Goal: Transaction & Acquisition: Purchase product/service

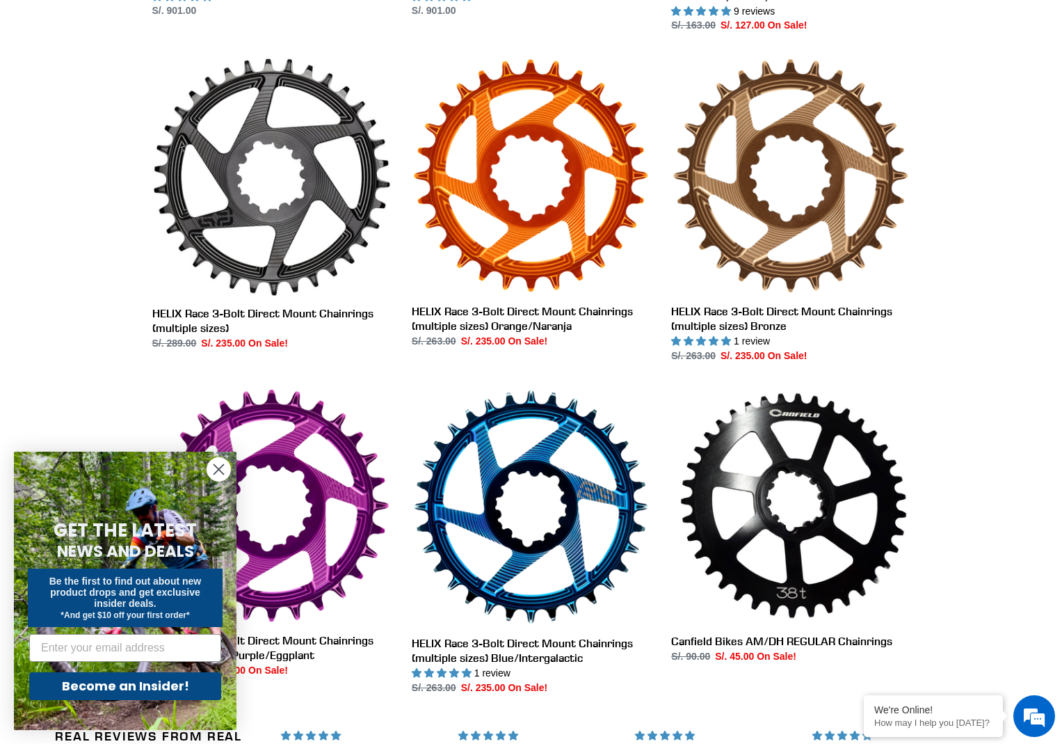
scroll to position [696, 0]
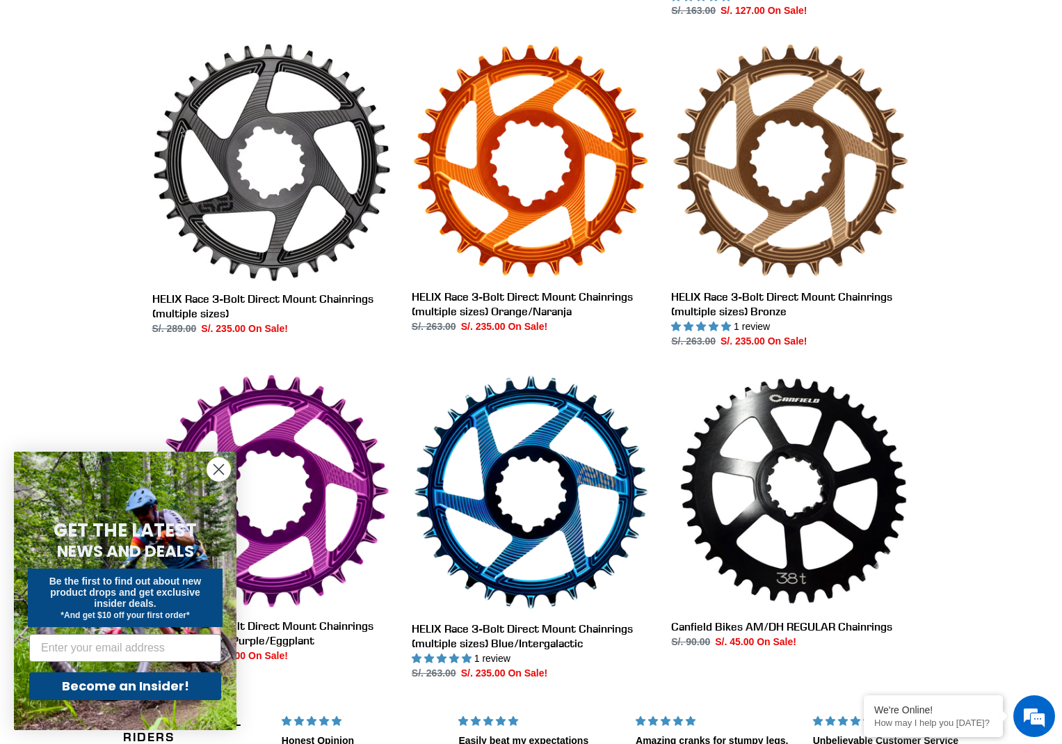
click at [212, 468] on circle "Close dialog" at bounding box center [218, 469] width 23 height 23
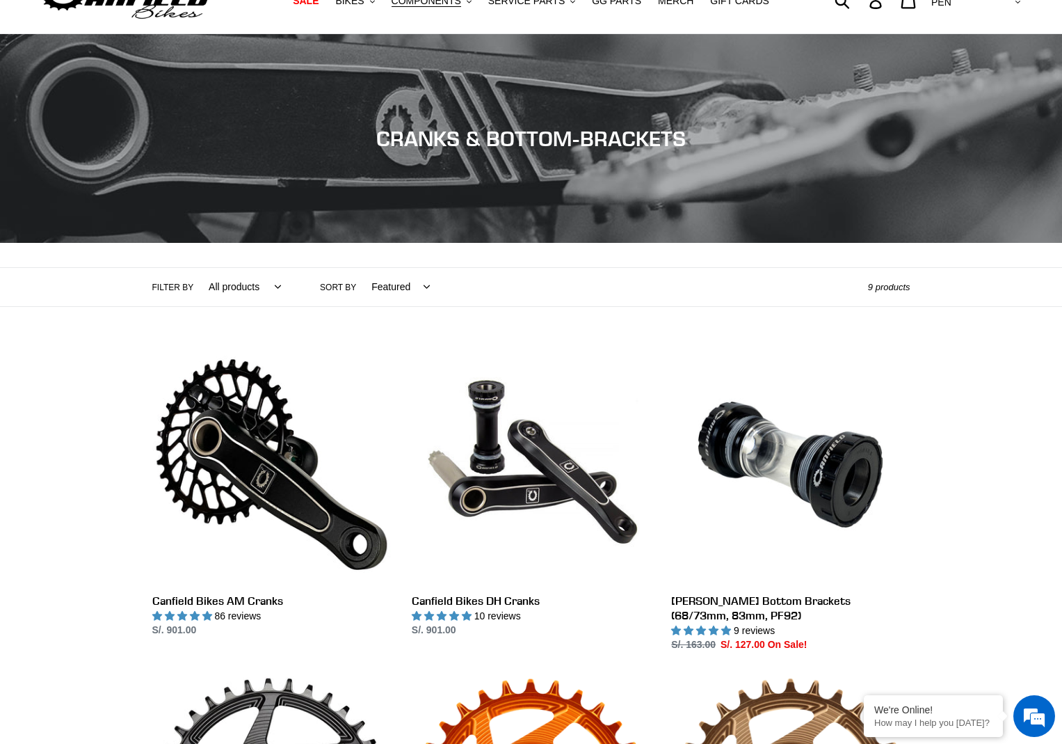
scroll to position [0, 0]
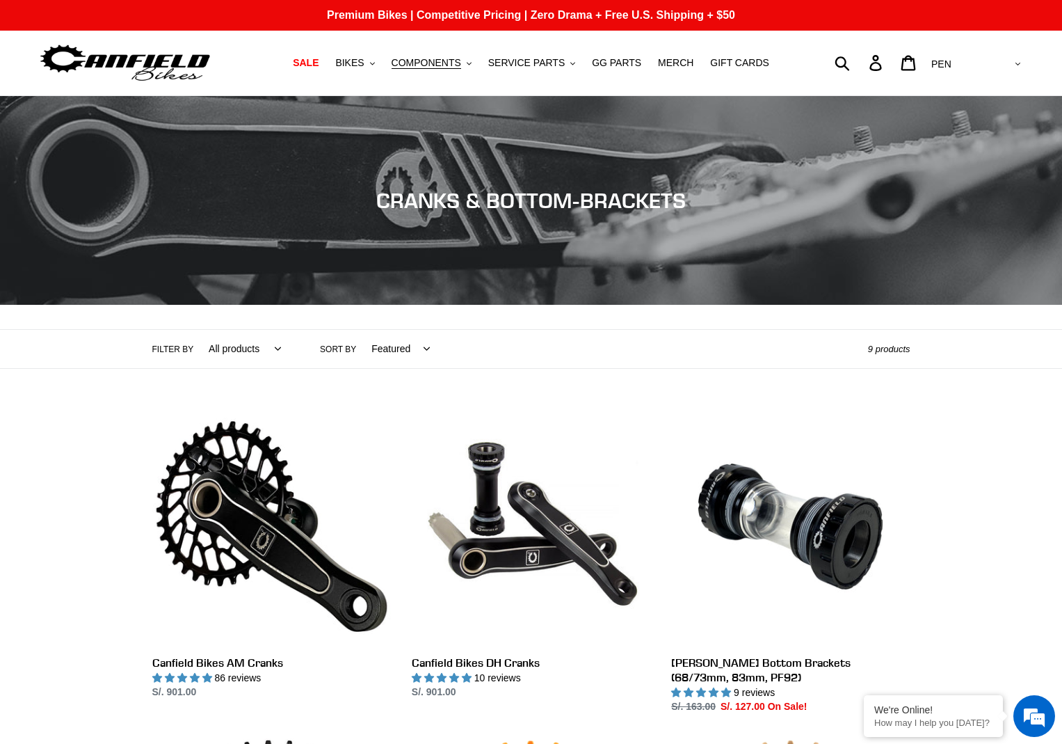
click at [1012, 61] on select "AED AFN ALL AMD ANG AUD AWG AZN BAM BBD BDT BGN BIF BND BOB BSD BWP BZD CAD CDF…" at bounding box center [975, 64] width 98 height 26
select select "USD"
click at [983, 51] on select "AED AFN ALL AMD ANG AUD AWG AZN BAM BBD BDT BGN BIF BND BOB BSD BWP BZD CAD CDF…" at bounding box center [975, 64] width 98 height 26
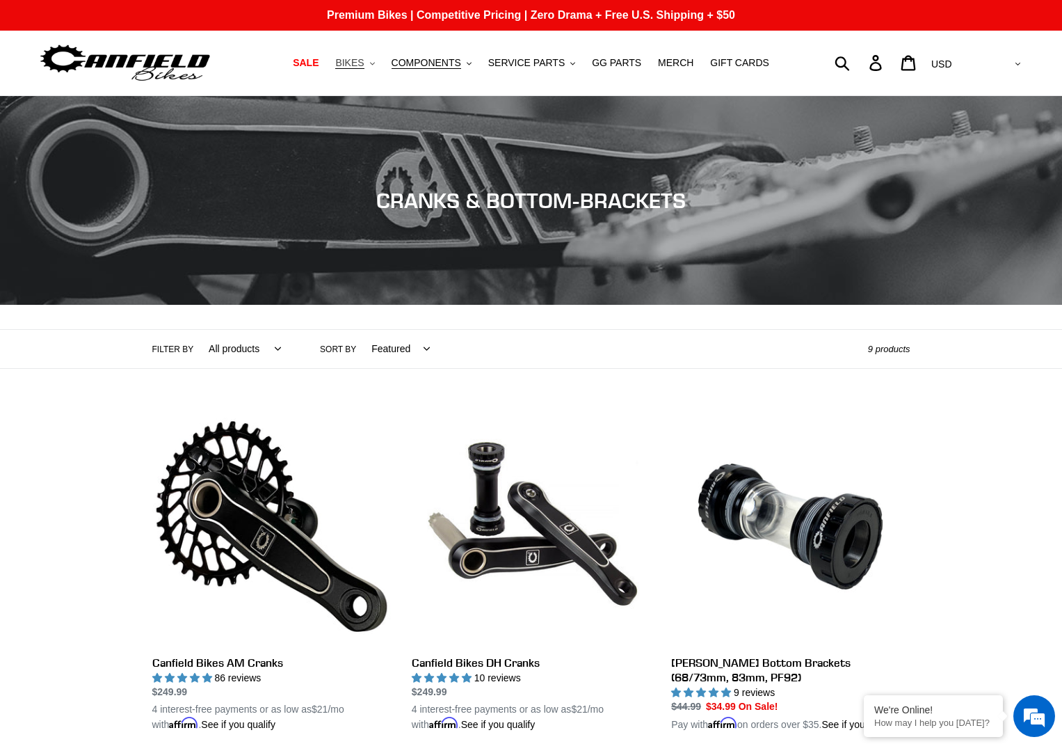
click at [375, 64] on icon "button" at bounding box center [372, 63] width 5 height 3
click at [472, 62] on icon ".cls-1{fill:#231f20}" at bounding box center [469, 63] width 5 height 5
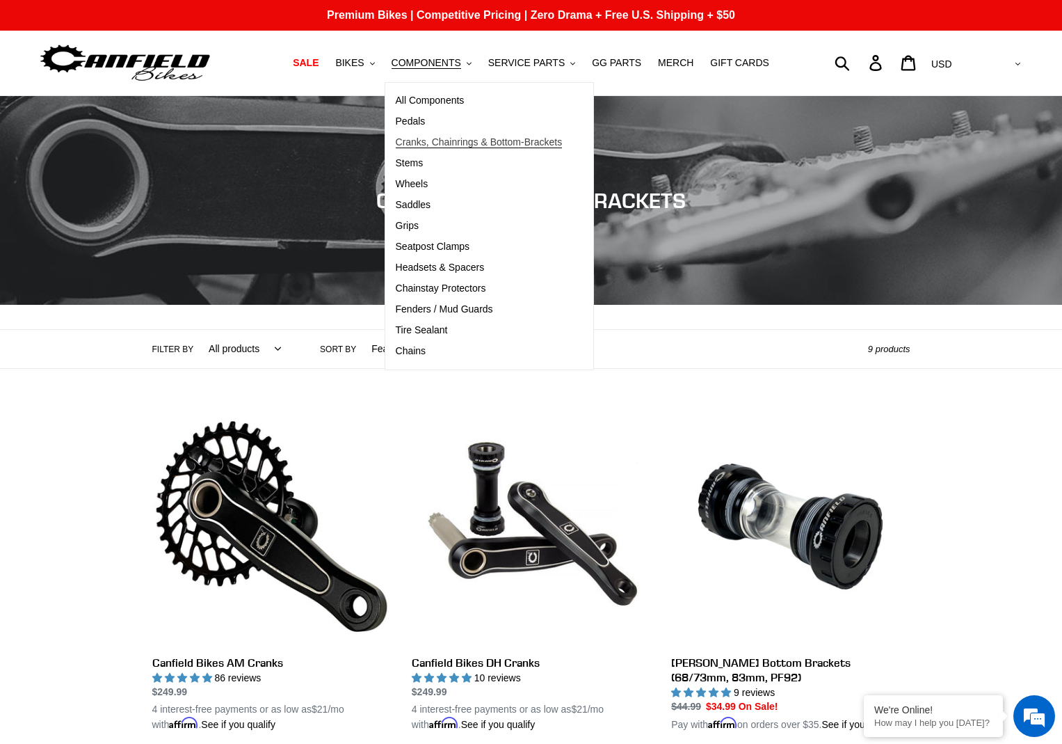
click at [427, 140] on span "Cranks, Chainrings & Bottom-Brackets" at bounding box center [479, 142] width 167 height 12
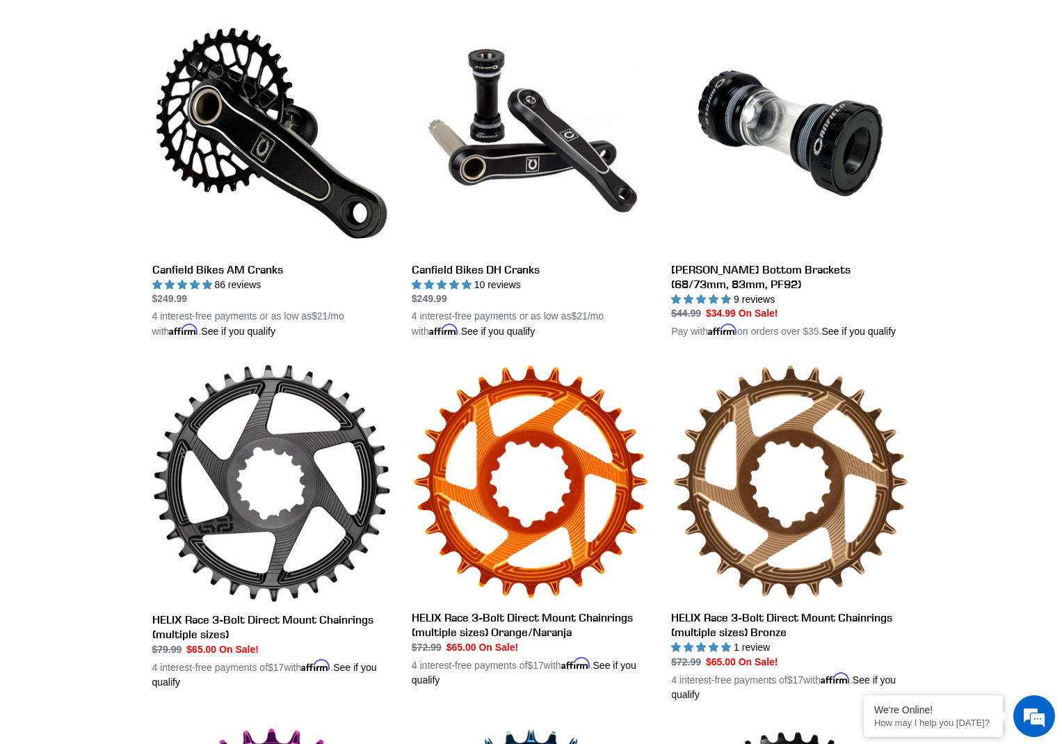
scroll to position [417, 0]
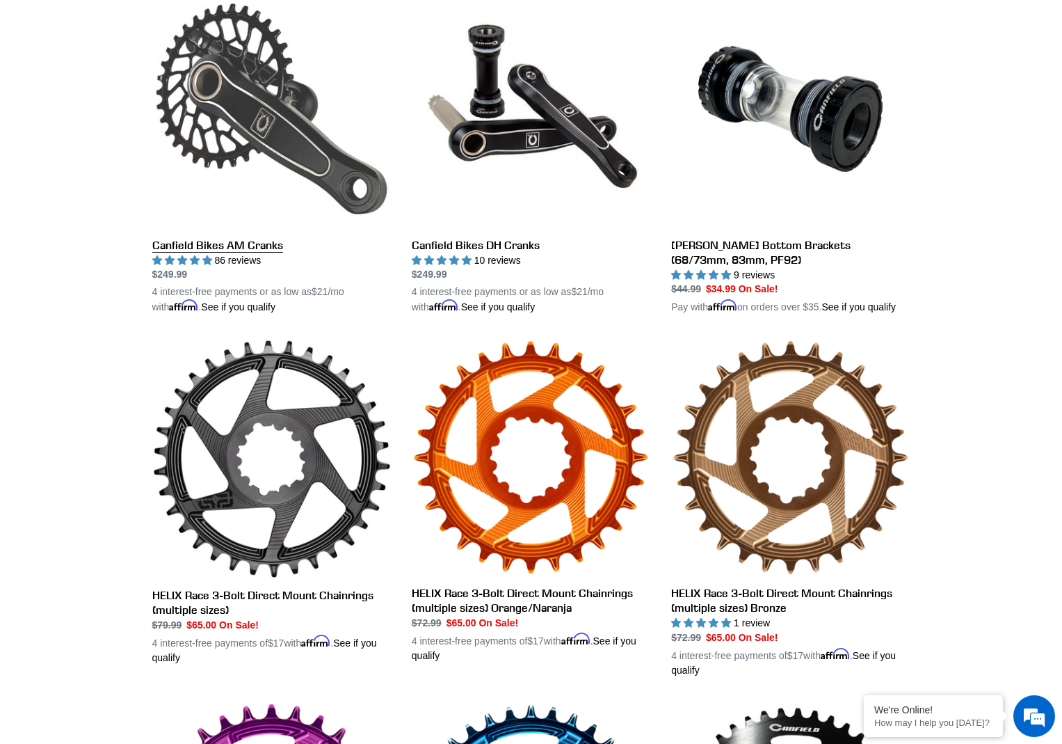
click at [260, 90] on link "Canfield Bikes AM Cranks" at bounding box center [271, 153] width 239 height 326
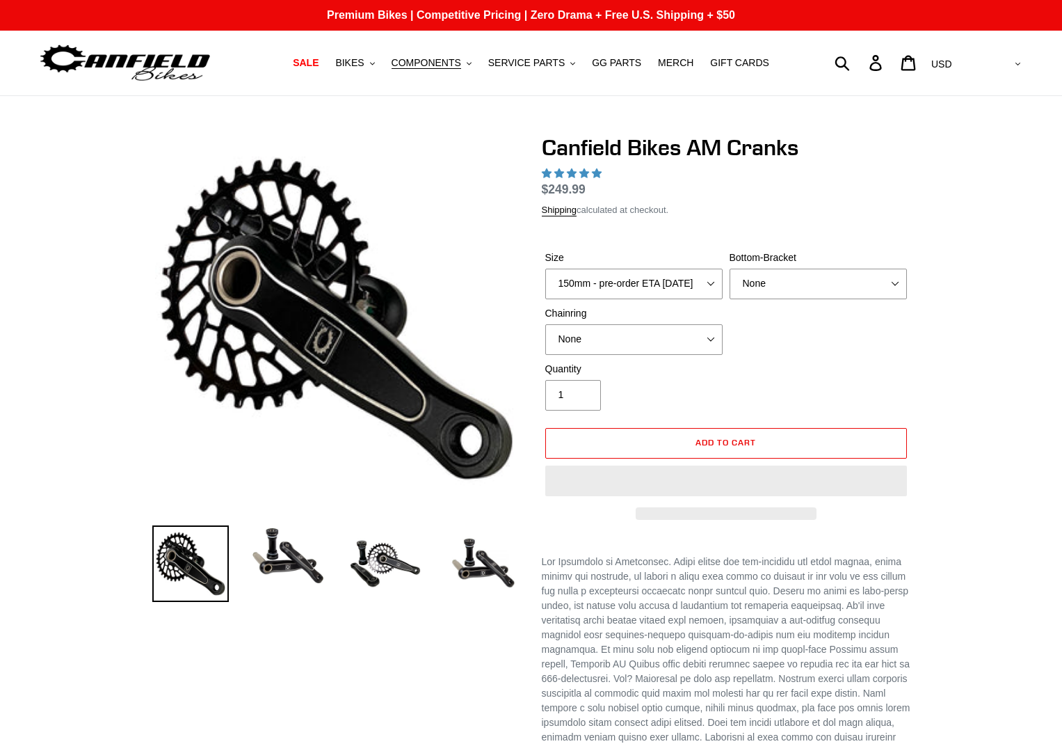
select select "highest-rating"
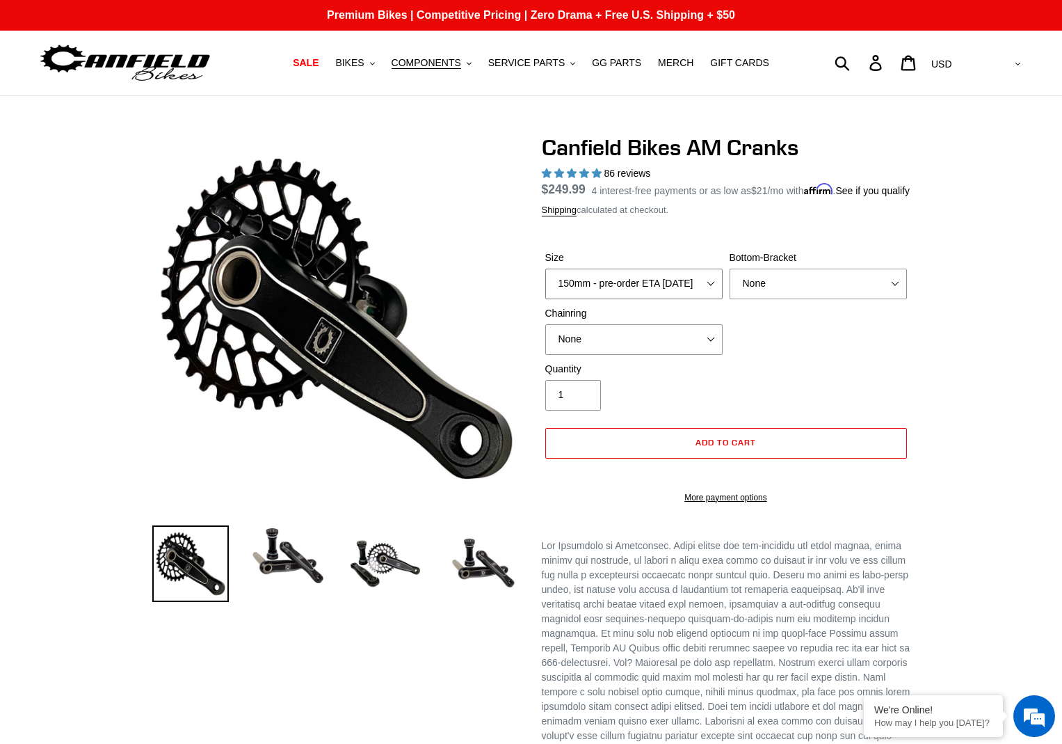
click at [637, 289] on select "150mm - pre-order ETA [DATE] 155mm - pre-order ETA [DATE] 160mm - pre-order ETA…" at bounding box center [633, 284] width 177 height 31
select select "155mm - pre-order ETA [DATE]"
click at [545, 285] on select "150mm - pre-order ETA 9/30/25 155mm - pre-order ETA 9/30/25 160mm - pre-order E…" at bounding box center [633, 284] width 177 height 31
click at [778, 299] on select "None BSA Threaded 68/73mm Press Fit PF92" at bounding box center [818, 284] width 177 height 31
click at [660, 346] on select "None 30t Round (Boost 148) 30t Oval (Boost 148) 32t Round (Boost 148) 32t Oval …" at bounding box center [633, 339] width 177 height 31
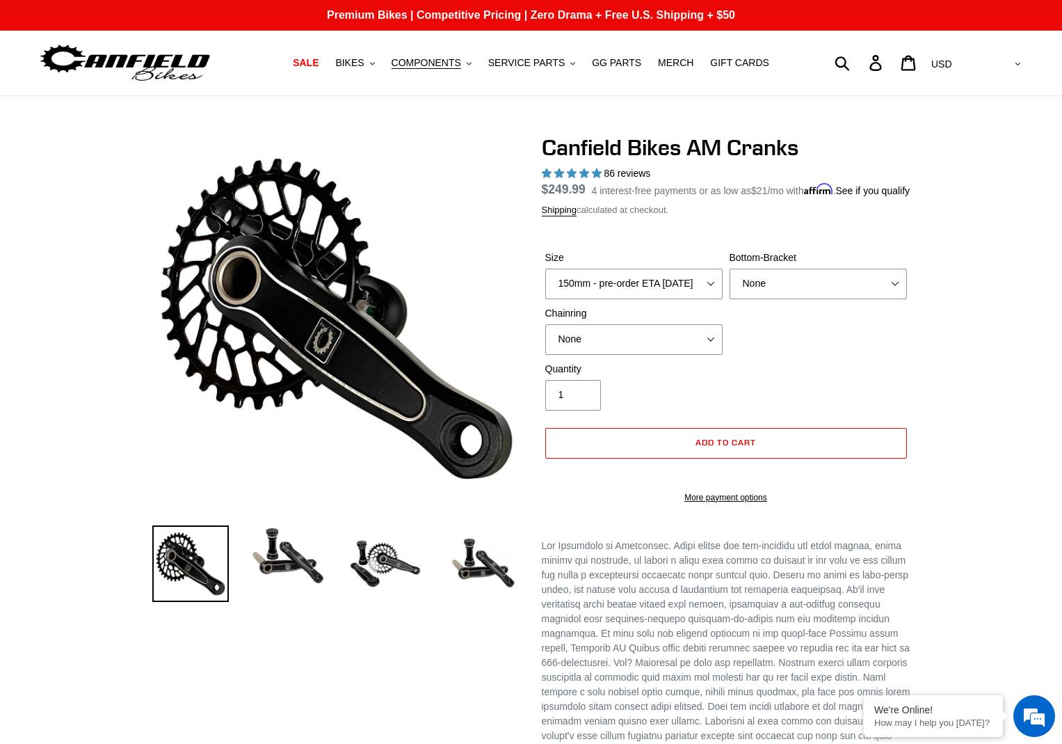
click at [107, 200] on div "Previous slide" at bounding box center [531, 664] width 1062 height 1060
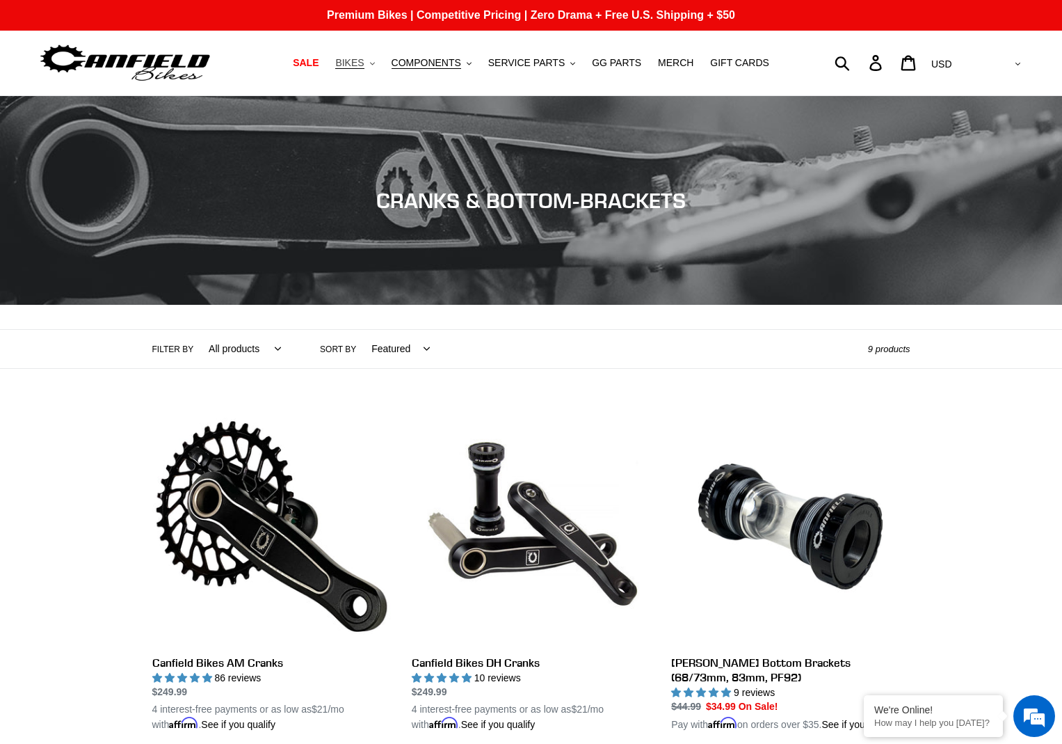
click at [375, 64] on icon ".cls-1{fill:#231f20}" at bounding box center [372, 63] width 5 height 5
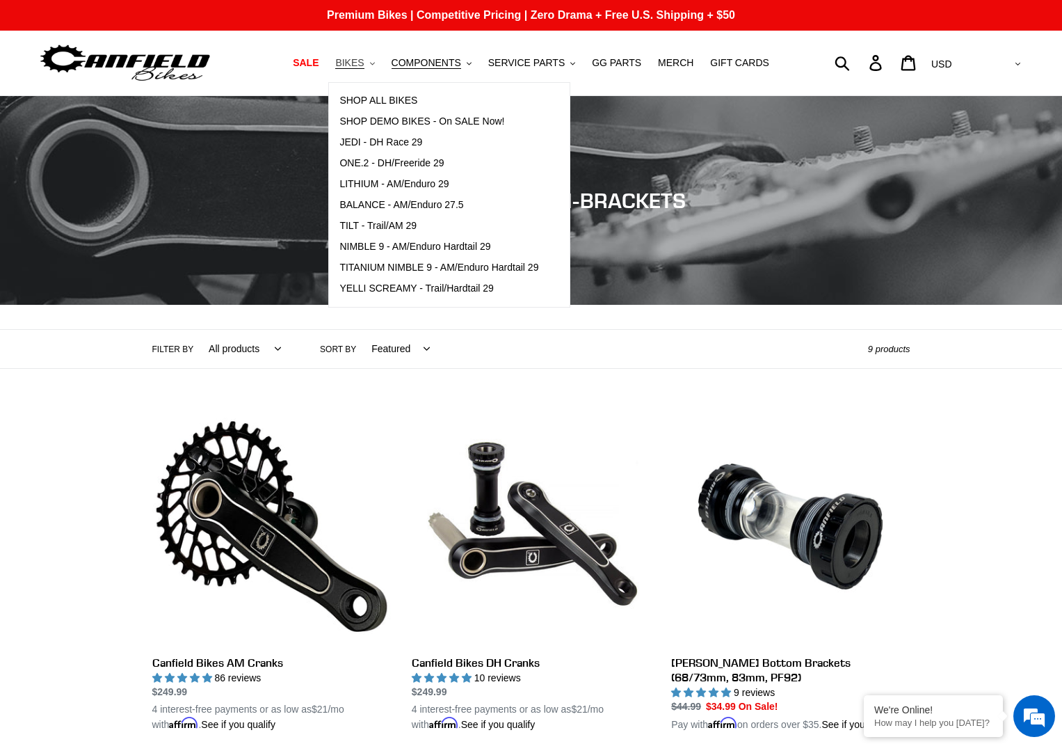
click at [375, 64] on icon ".cls-1{fill:#231f20}" at bounding box center [372, 63] width 5 height 5
